Goal: Task Accomplishment & Management: Manage account settings

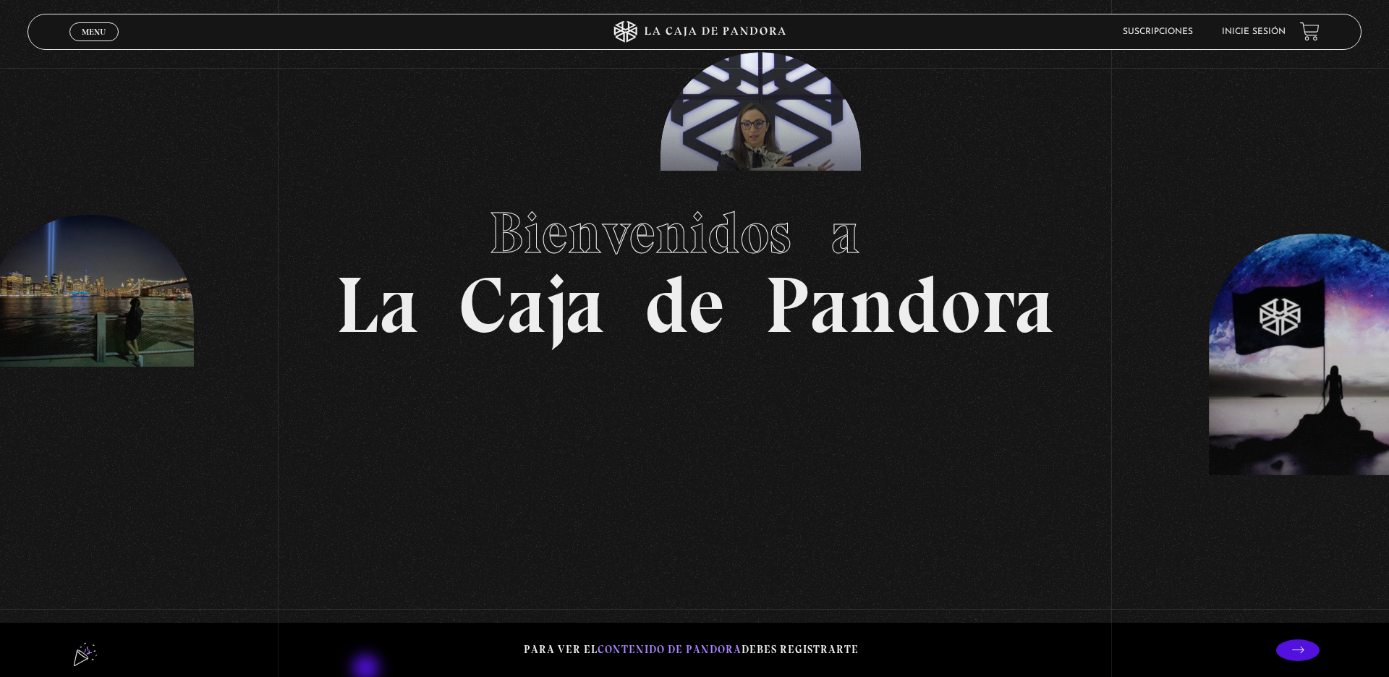
scroll to position [79, 0]
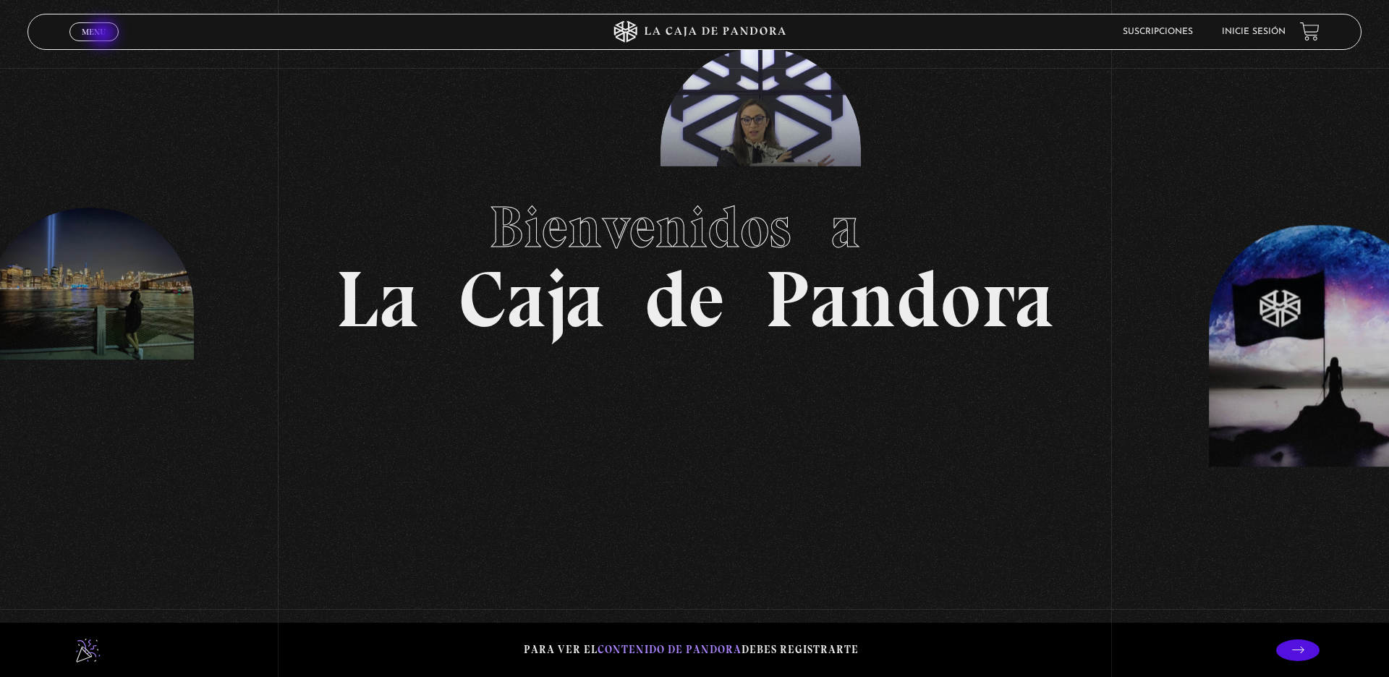
click at [104, 35] on span "Menu" at bounding box center [94, 31] width 24 height 9
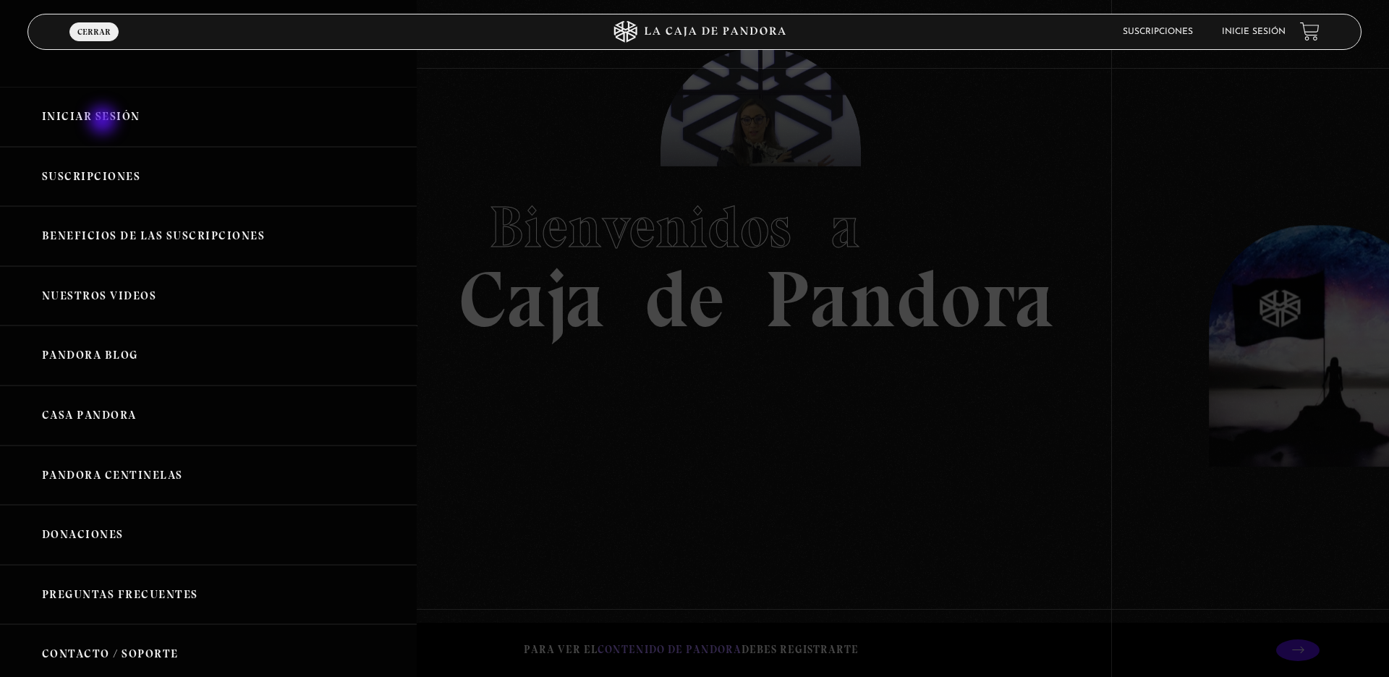
click at [104, 122] on link "Iniciar Sesión" at bounding box center [208, 117] width 417 height 60
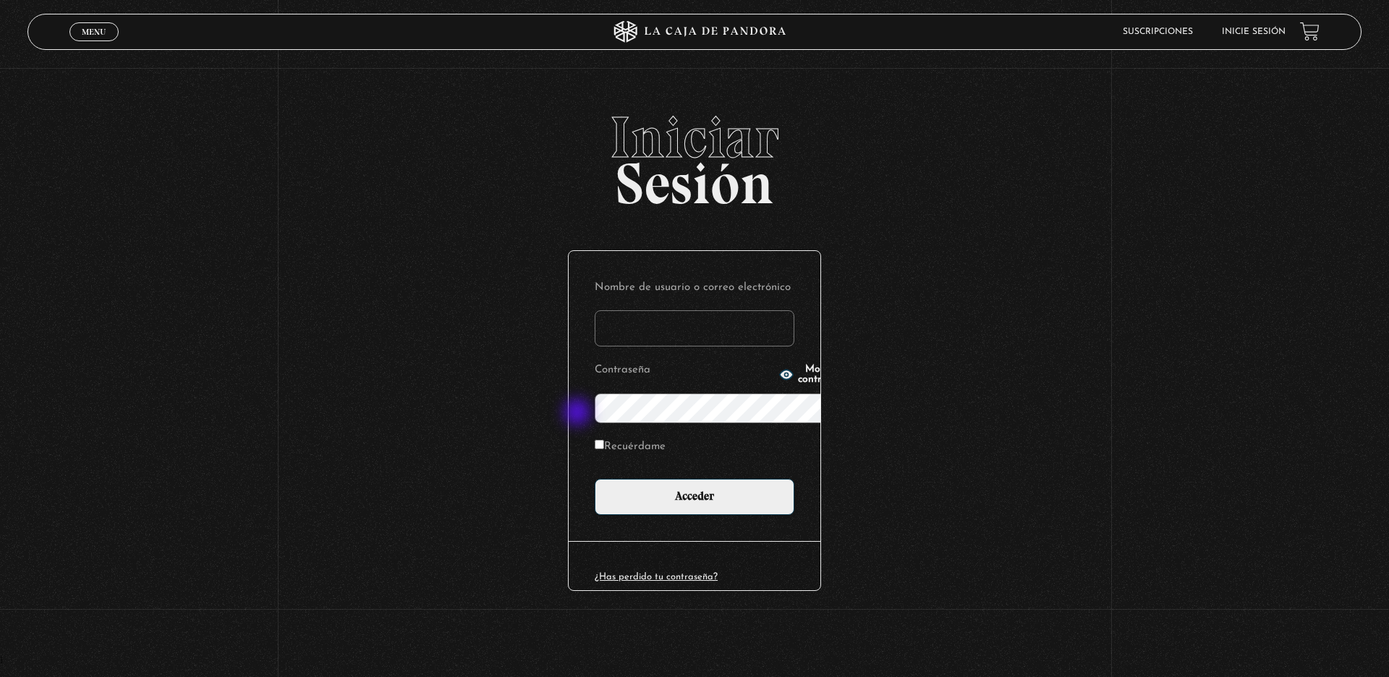
click at [594, 436] on p "Recuérdame" at bounding box center [694, 451] width 200 height 30
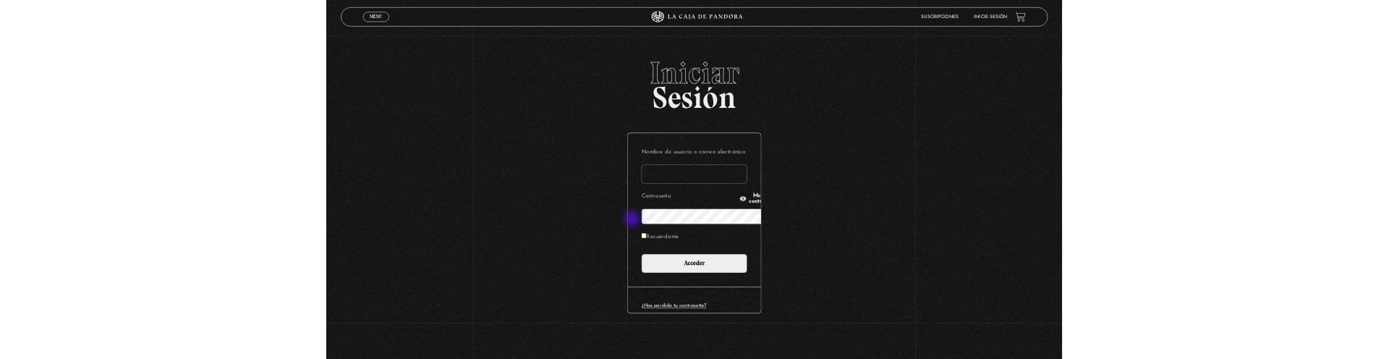
scroll to position [1, 0]
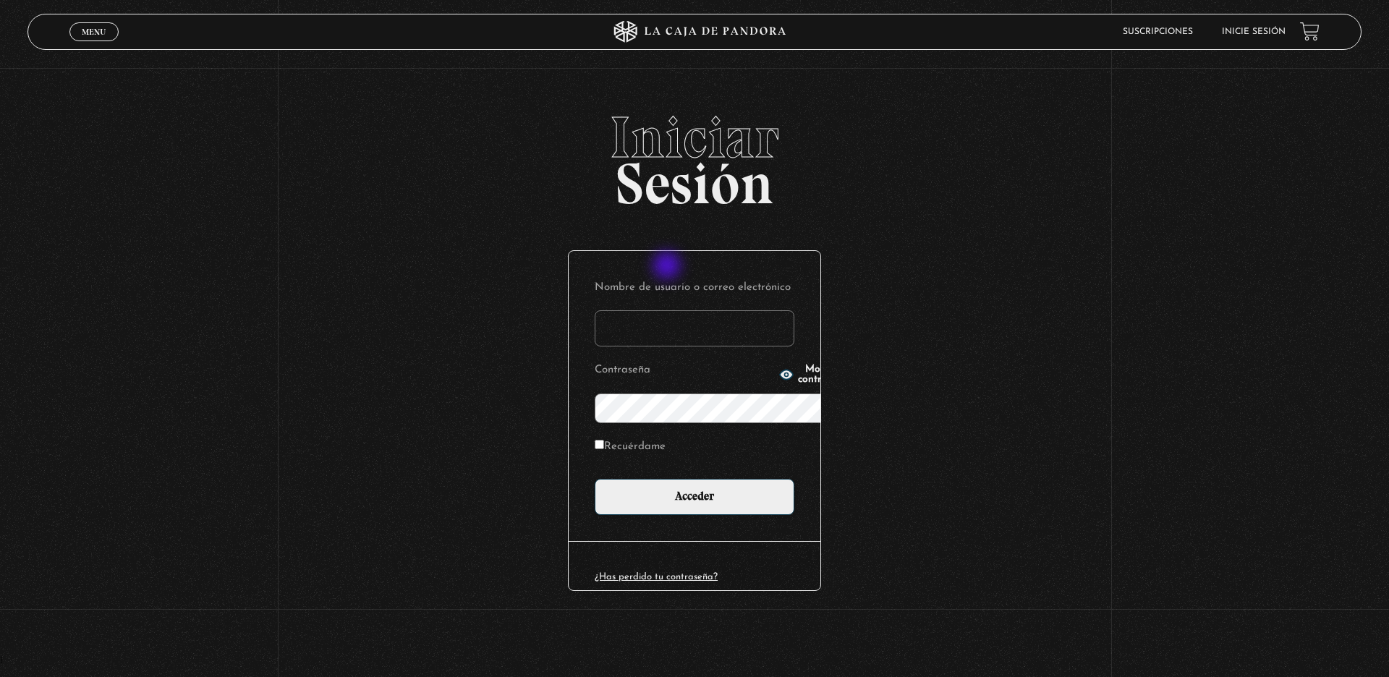
click at [668, 310] on input "Nombre de usuario o correo electrónico" at bounding box center [694, 328] width 200 height 36
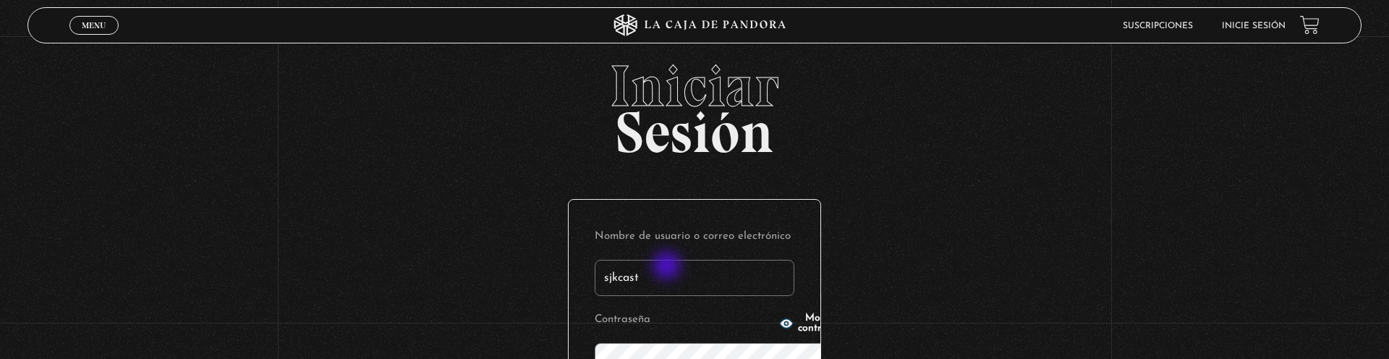
type input "sjkcast"
